Goal: Use online tool/utility: Utilize a website feature to perform a specific function

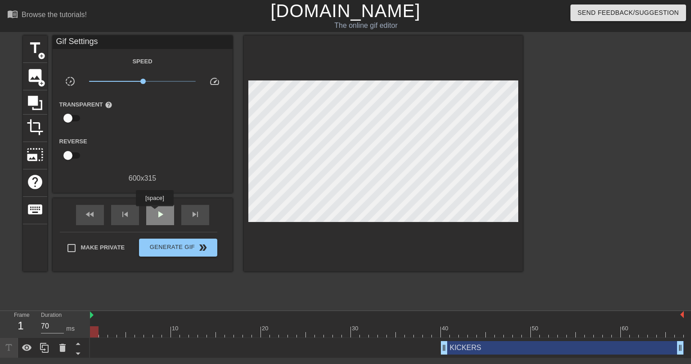
click at [155, 213] on span "play_arrow" at bounding box center [160, 214] width 11 height 11
click at [153, 216] on div "pause" at bounding box center [160, 215] width 28 height 20
click at [93, 332] on div at bounding box center [387, 332] width 594 height 11
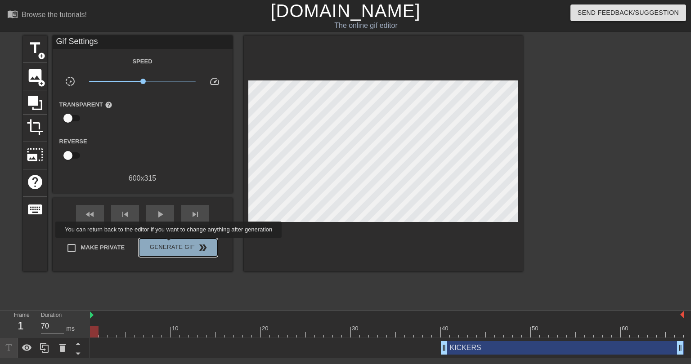
click at [170, 244] on span "Generate Gif double_arrow" at bounding box center [178, 247] width 71 height 11
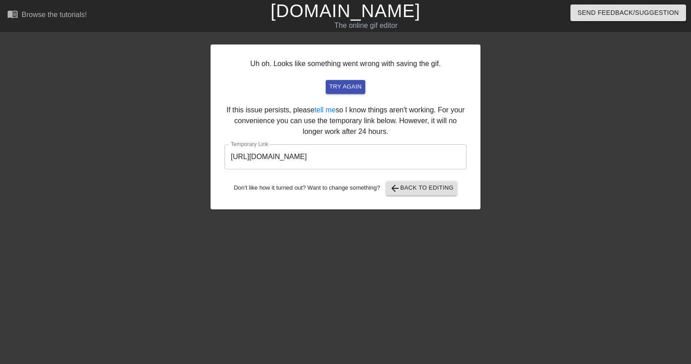
click at [338, 153] on input "[URL][DOMAIN_NAME]" at bounding box center [345, 156] width 242 height 25
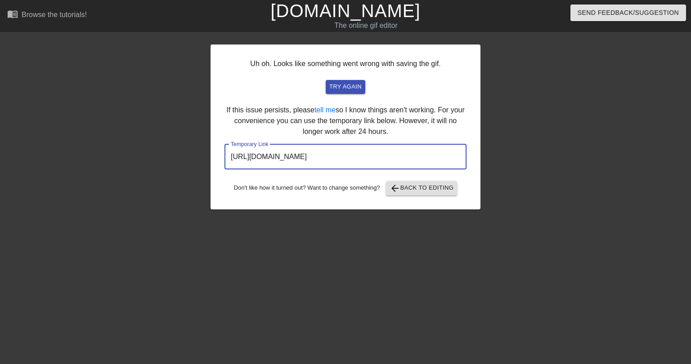
click at [338, 153] on input "https://www.gifntext.com/temp_generations/aknqJyO2.gif" at bounding box center [345, 156] width 242 height 25
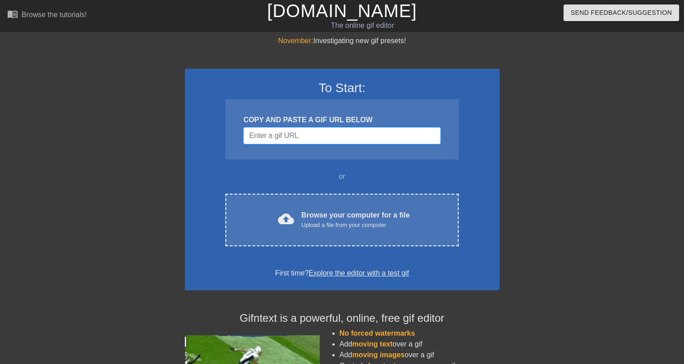
click at [279, 134] on input "Username" at bounding box center [341, 135] width 197 height 17
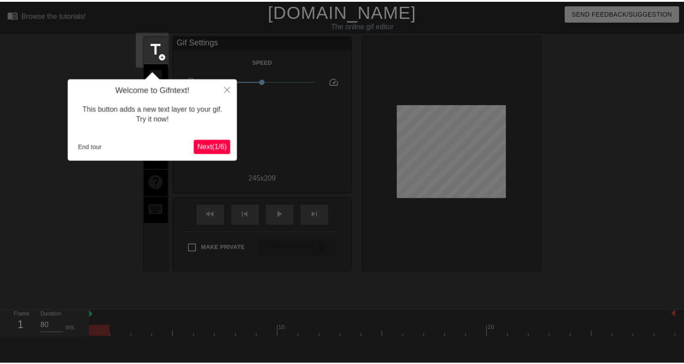
scroll to position [22, 0]
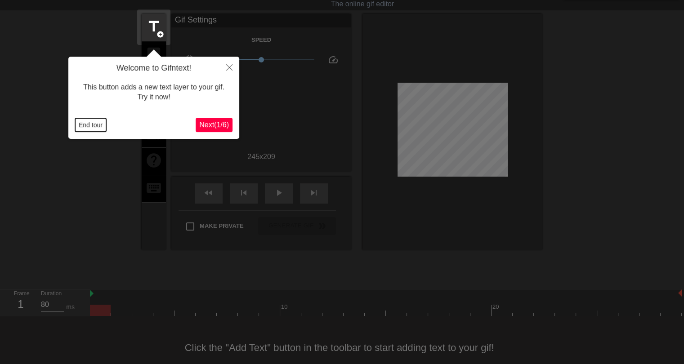
click at [90, 124] on button "End tour" at bounding box center [90, 124] width 31 height 13
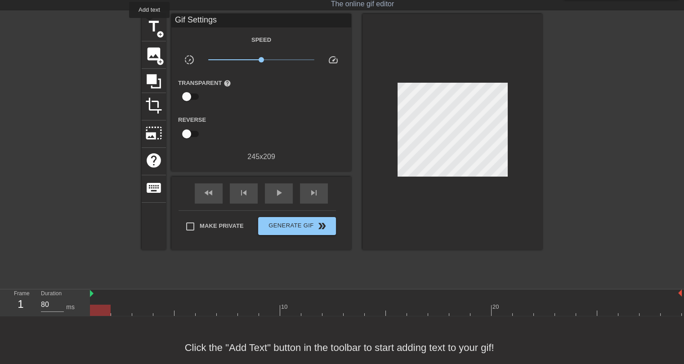
click at [149, 24] on span "title" at bounding box center [153, 26] width 17 height 17
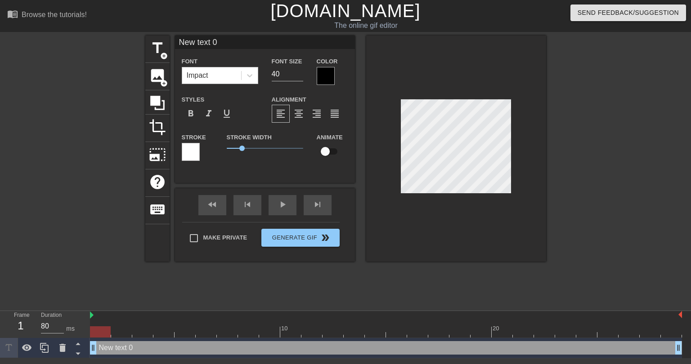
click at [206, 74] on div "Impact" at bounding box center [198, 75] width 22 height 11
click at [209, 45] on input "New text 0" at bounding box center [265, 42] width 180 height 13
type input "LAST PLACE TEAMS"
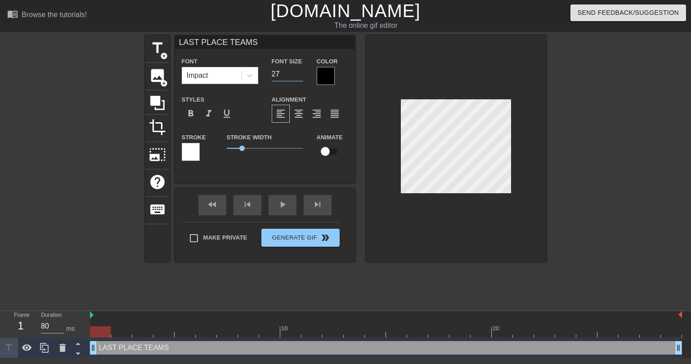
click at [302, 76] on input "27" at bounding box center [287, 74] width 31 height 14
click at [300, 72] on input "28" at bounding box center [287, 74] width 31 height 14
click at [299, 76] on input "27" at bounding box center [287, 74] width 31 height 14
click at [299, 76] on input "26" at bounding box center [287, 74] width 31 height 14
type input "25"
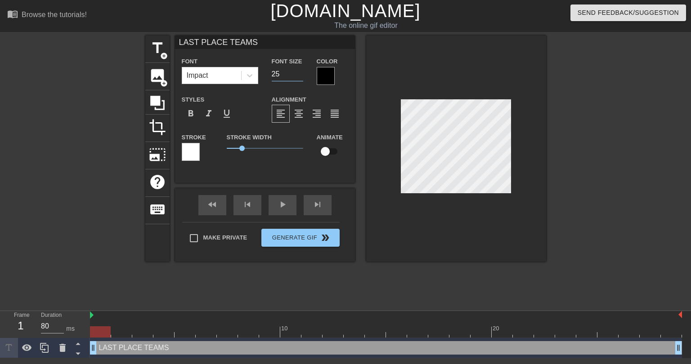
click at [299, 76] on input "25" at bounding box center [287, 74] width 31 height 14
click at [328, 75] on div at bounding box center [326, 76] width 18 height 18
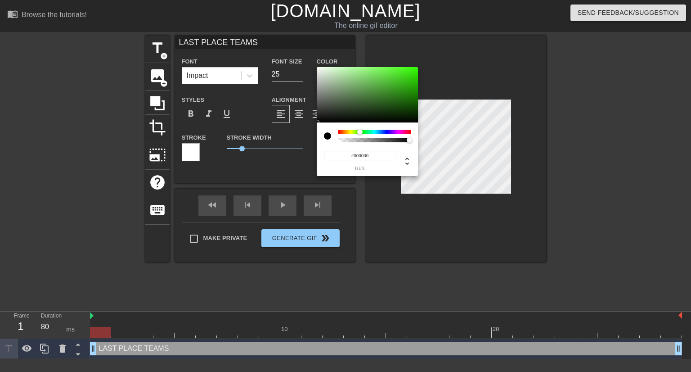
click at [360, 132] on div at bounding box center [374, 132] width 72 height 4
type input "#156805"
drag, startPoint x: 395, startPoint y: 93, endPoint x: 413, endPoint y: 100, distance: 19.2
click at [413, 100] on div at bounding box center [367, 95] width 101 height 56
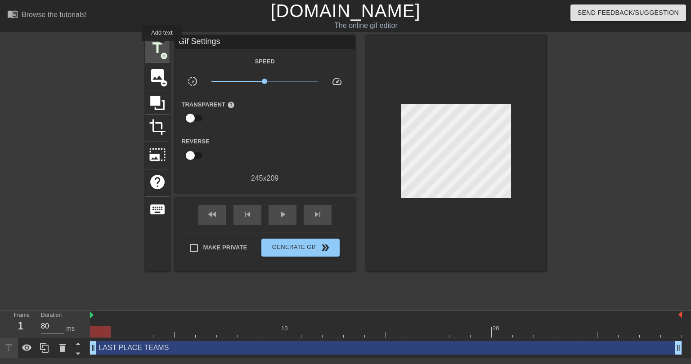
click at [162, 48] on span "title" at bounding box center [157, 48] width 17 height 17
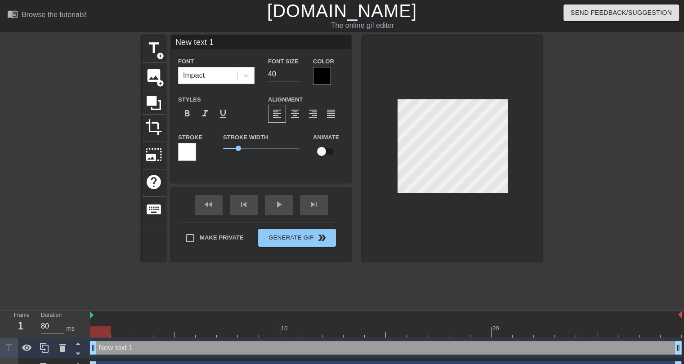
click at [214, 44] on input "New text 1" at bounding box center [261, 42] width 180 height 13
type input "TRADING BENCH PLAYERS"
click at [294, 77] on input "31" at bounding box center [283, 74] width 31 height 14
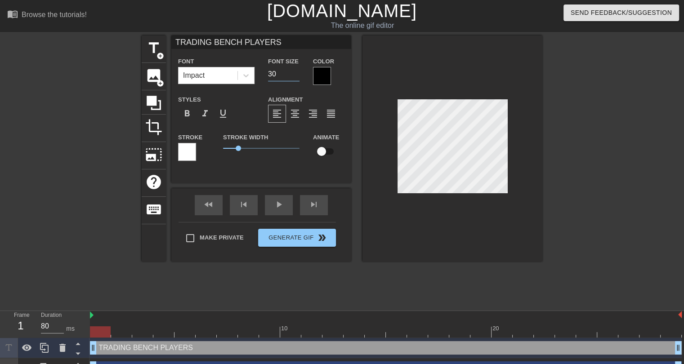
click at [294, 77] on input "30" at bounding box center [283, 74] width 31 height 14
click at [294, 77] on input "29" at bounding box center [283, 74] width 31 height 14
click at [294, 77] on input "28" at bounding box center [283, 74] width 31 height 14
click at [294, 77] on input "27" at bounding box center [283, 74] width 31 height 14
click at [294, 77] on input "26" at bounding box center [283, 74] width 31 height 14
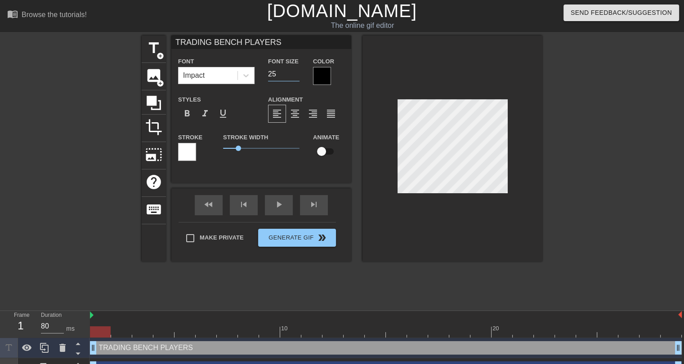
click at [294, 77] on input "25" at bounding box center [283, 74] width 31 height 14
click at [294, 77] on input "24" at bounding box center [283, 74] width 31 height 14
click at [294, 77] on input "23" at bounding box center [283, 74] width 31 height 14
type input "22"
click at [295, 76] on input "22" at bounding box center [283, 74] width 31 height 14
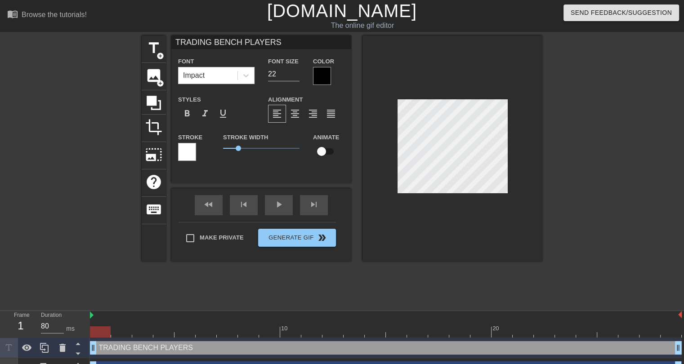
click at [317, 74] on div at bounding box center [322, 76] width 18 height 18
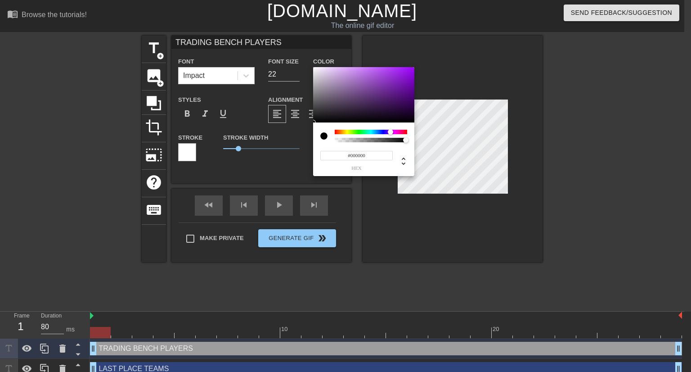
drag, startPoint x: 384, startPoint y: 131, endPoint x: 390, endPoint y: 130, distance: 6.8
click at [390, 130] on div at bounding box center [371, 132] width 72 height 4
type input "#4C007B"
drag, startPoint x: 399, startPoint y: 90, endPoint x: 421, endPoint y: 96, distance: 21.8
click at [421, 96] on div "#4C007B hex" at bounding box center [345, 186] width 691 height 372
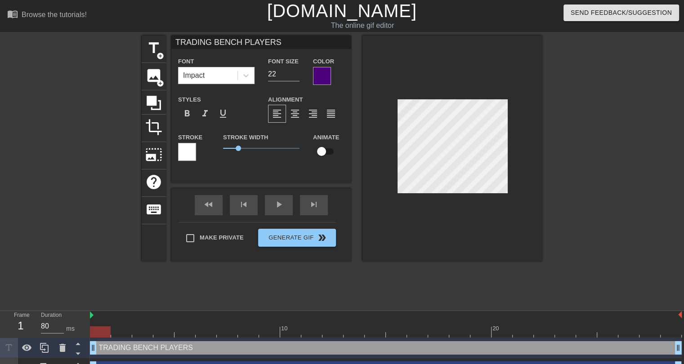
type input "LAST PLACE TEAMS"
type input "25"
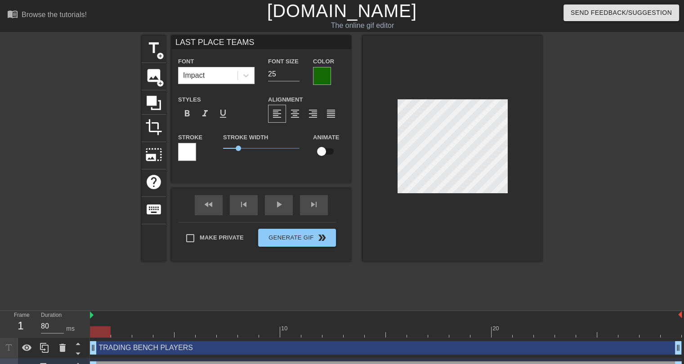
click at [425, 242] on div at bounding box center [453, 149] width 180 height 226
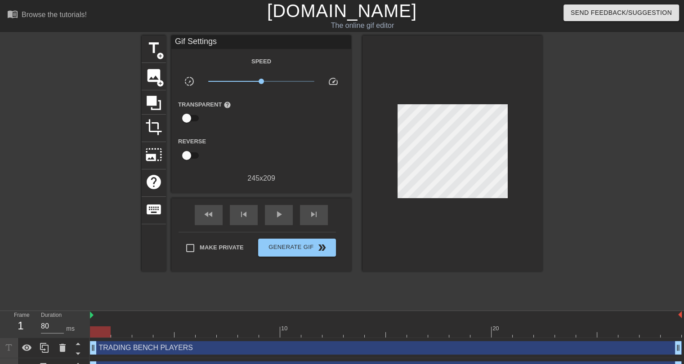
scroll to position [16, 0]
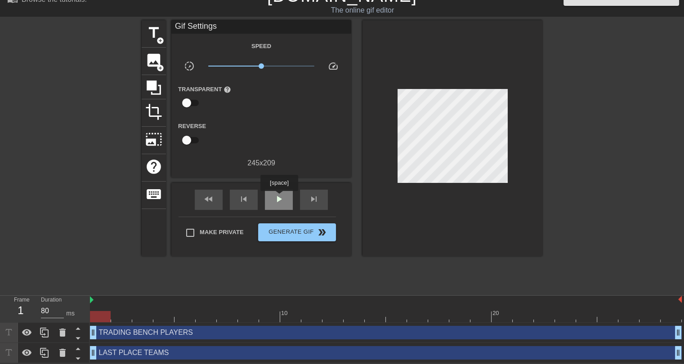
click at [279, 197] on span "play_arrow" at bounding box center [278, 199] width 11 height 11
click at [279, 204] on div "pause" at bounding box center [279, 200] width 28 height 20
click at [178, 353] on div "LAST PLACE TEAMS drag_handle drag_handle" at bounding box center [386, 352] width 592 height 13
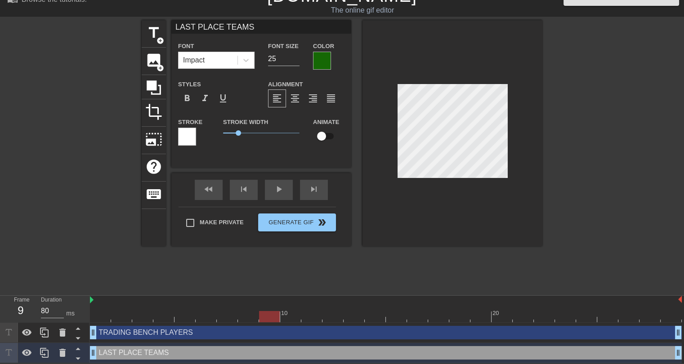
click at [318, 63] on div at bounding box center [322, 61] width 18 height 18
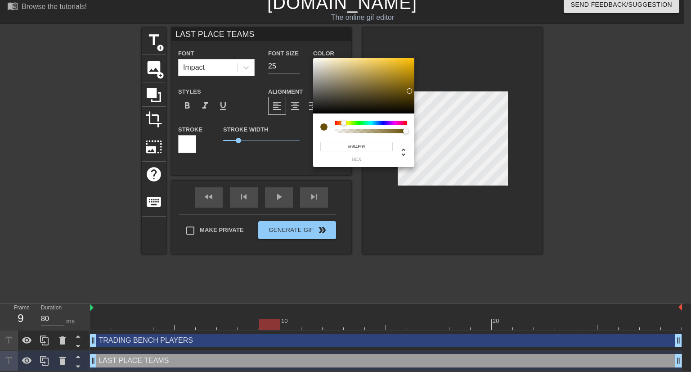
click at [344, 124] on div at bounding box center [371, 123] width 72 height 4
type input "#D5A100"
drag, startPoint x: 401, startPoint y: 69, endPoint x: 428, endPoint y: 67, distance: 27.1
click at [428, 67] on div "#D5A100 hex" at bounding box center [345, 186] width 691 height 372
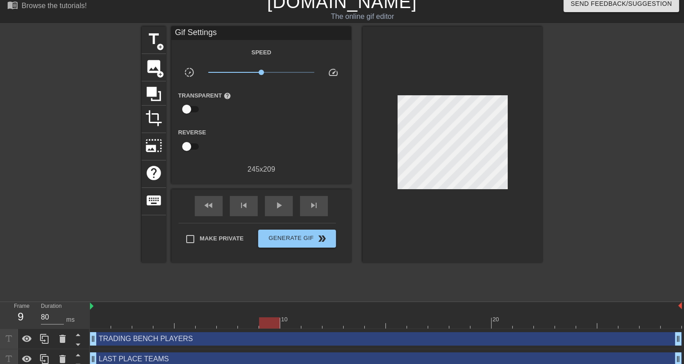
click at [162, 342] on div "TRADING BENCH PLAYERS drag_handle drag_handle" at bounding box center [386, 338] width 592 height 13
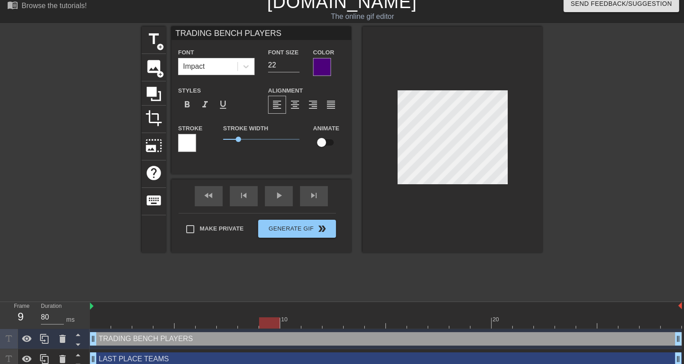
click at [322, 64] on div at bounding box center [322, 67] width 18 height 18
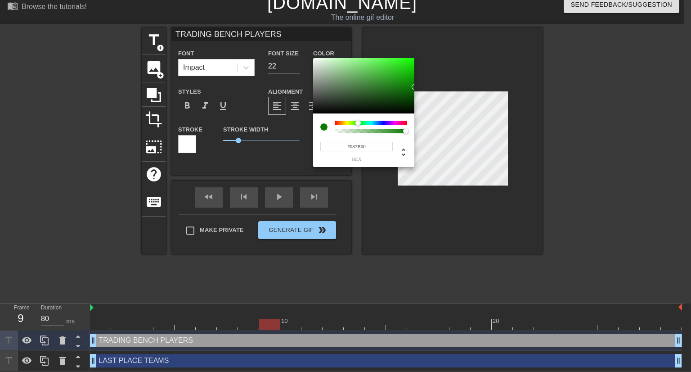
click at [358, 122] on div at bounding box center [371, 123] width 72 height 4
type input "#066200"
drag, startPoint x: 412, startPoint y: 86, endPoint x: 421, endPoint y: 92, distance: 10.7
click at [421, 92] on div "#066200 hex" at bounding box center [345, 186] width 691 height 372
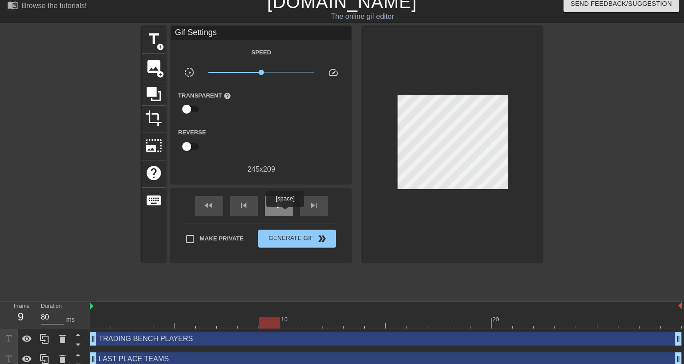
click at [281, 211] on div "play_arrow" at bounding box center [279, 206] width 28 height 20
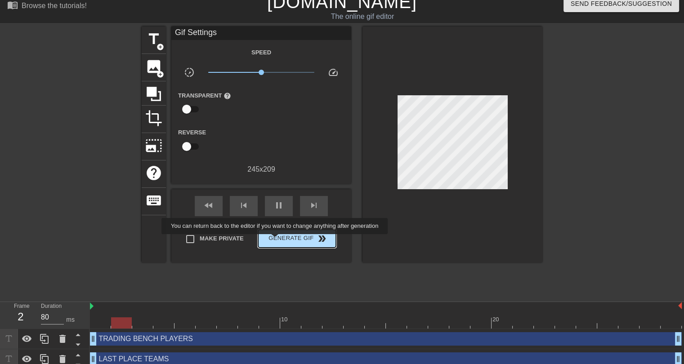
click at [293, 241] on span "Generate Gif double_arrow" at bounding box center [297, 238] width 71 height 11
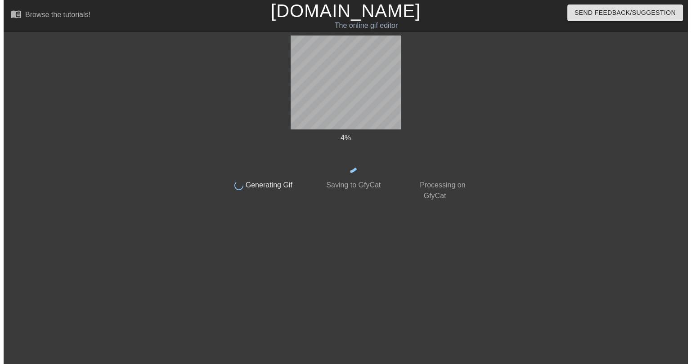
scroll to position [0, 0]
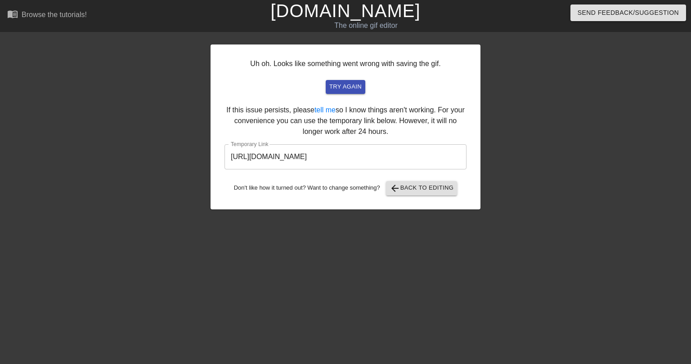
click at [331, 161] on input "[URL][DOMAIN_NAME]" at bounding box center [345, 156] width 242 height 25
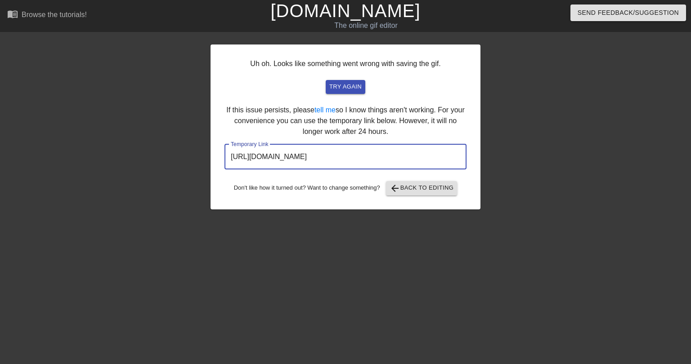
click at [331, 161] on input "[URL][DOMAIN_NAME]" at bounding box center [345, 156] width 242 height 25
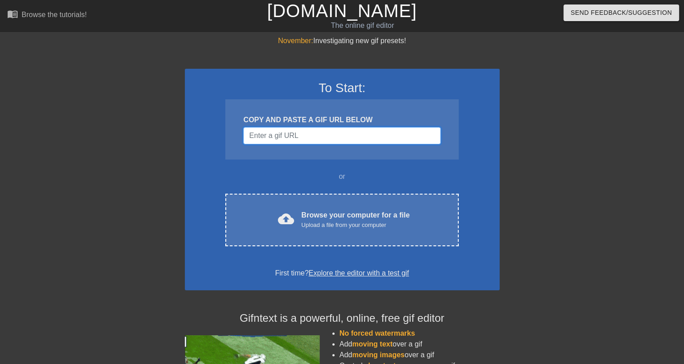
click at [302, 135] on input "Username" at bounding box center [341, 135] width 197 height 17
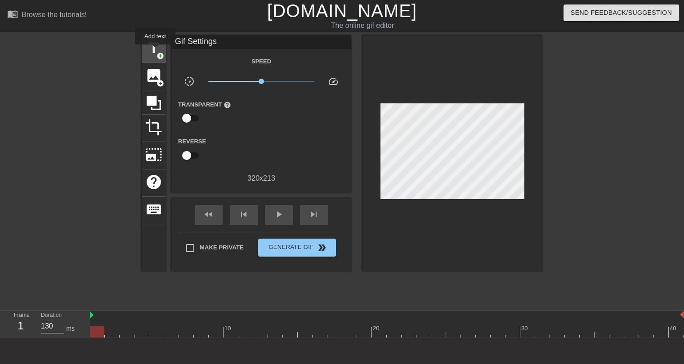
click at [155, 51] on span "title" at bounding box center [153, 48] width 17 height 17
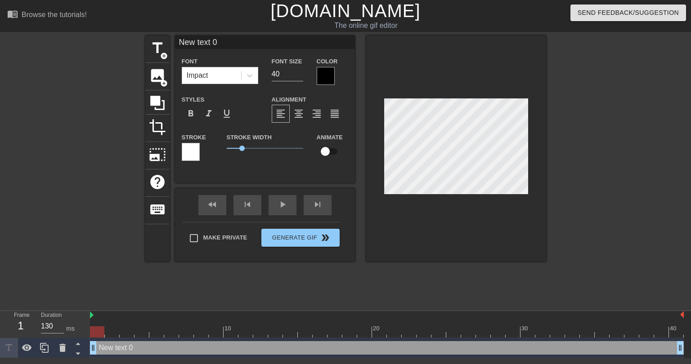
click at [211, 41] on input "New text 0" at bounding box center [265, 42] width 180 height 13
type input "t"
type input "SAME TEAMS THE NEXT WEEK"
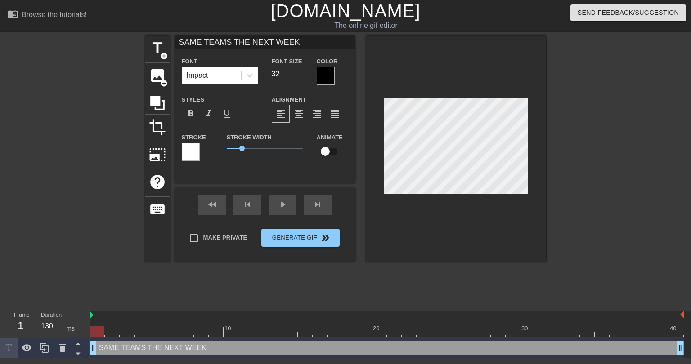
click at [298, 76] on input "32" at bounding box center [287, 74] width 31 height 14
type input "25"
click at [298, 76] on input "25" at bounding box center [287, 74] width 31 height 14
click at [324, 81] on div at bounding box center [326, 76] width 18 height 18
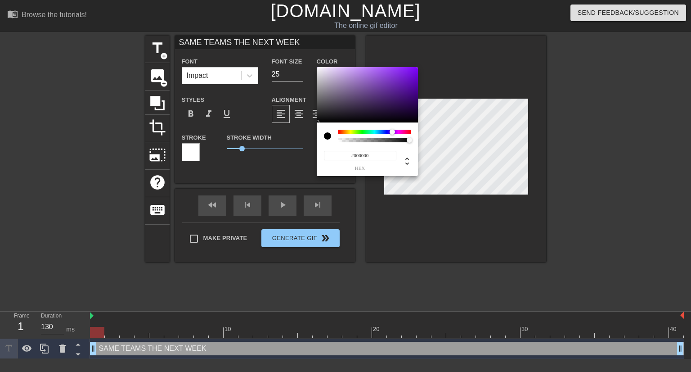
drag, startPoint x: 387, startPoint y: 132, endPoint x: 392, endPoint y: 131, distance: 5.5
click at [392, 131] on div at bounding box center [374, 132] width 72 height 4
type input "#5400AC"
drag, startPoint x: 412, startPoint y: 88, endPoint x: 421, endPoint y: 85, distance: 9.5
click at [421, 85] on div "#5400AC hex" at bounding box center [345, 186] width 691 height 372
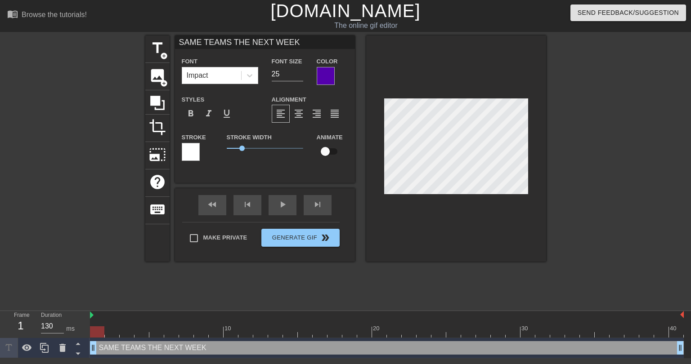
click at [180, 42] on input "SAME TEAMS THE NEXT WEEK" at bounding box center [265, 42] width 180 height 13
type input "...SAME TEAMS THE NEXT WEEK"
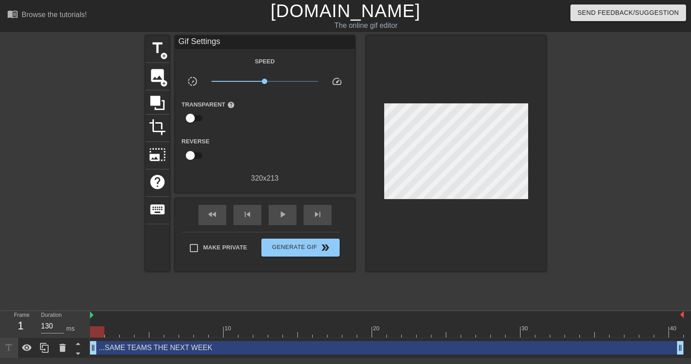
click at [476, 276] on div "title add_circle image add_circle crop photo_size_select_large help keyboard Gi…" at bounding box center [345, 171] width 401 height 270
click at [286, 216] on span "play_arrow" at bounding box center [282, 214] width 11 height 11
click at [286, 216] on span "pause" at bounding box center [282, 214] width 11 height 11
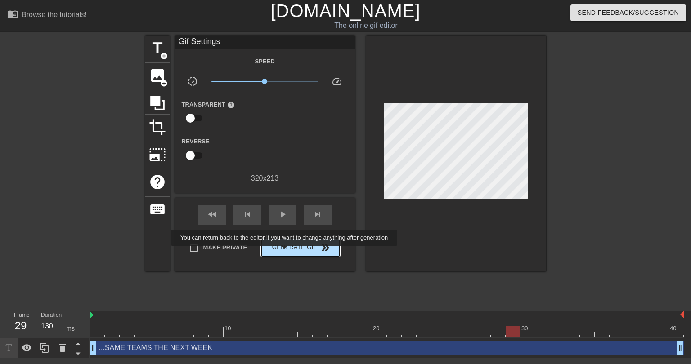
click at [288, 247] on span "Generate Gif double_arrow" at bounding box center [300, 247] width 71 height 11
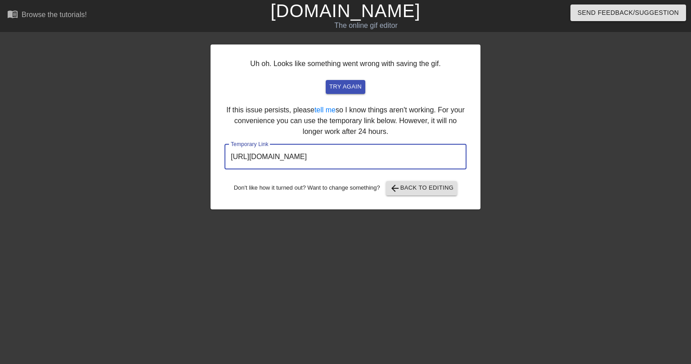
click at [314, 161] on input "https://www.gifntext.com/temp_generations/aJVnt5ID.gif" at bounding box center [345, 156] width 242 height 25
